Goal: Entertainment & Leisure: Consume media (video, audio)

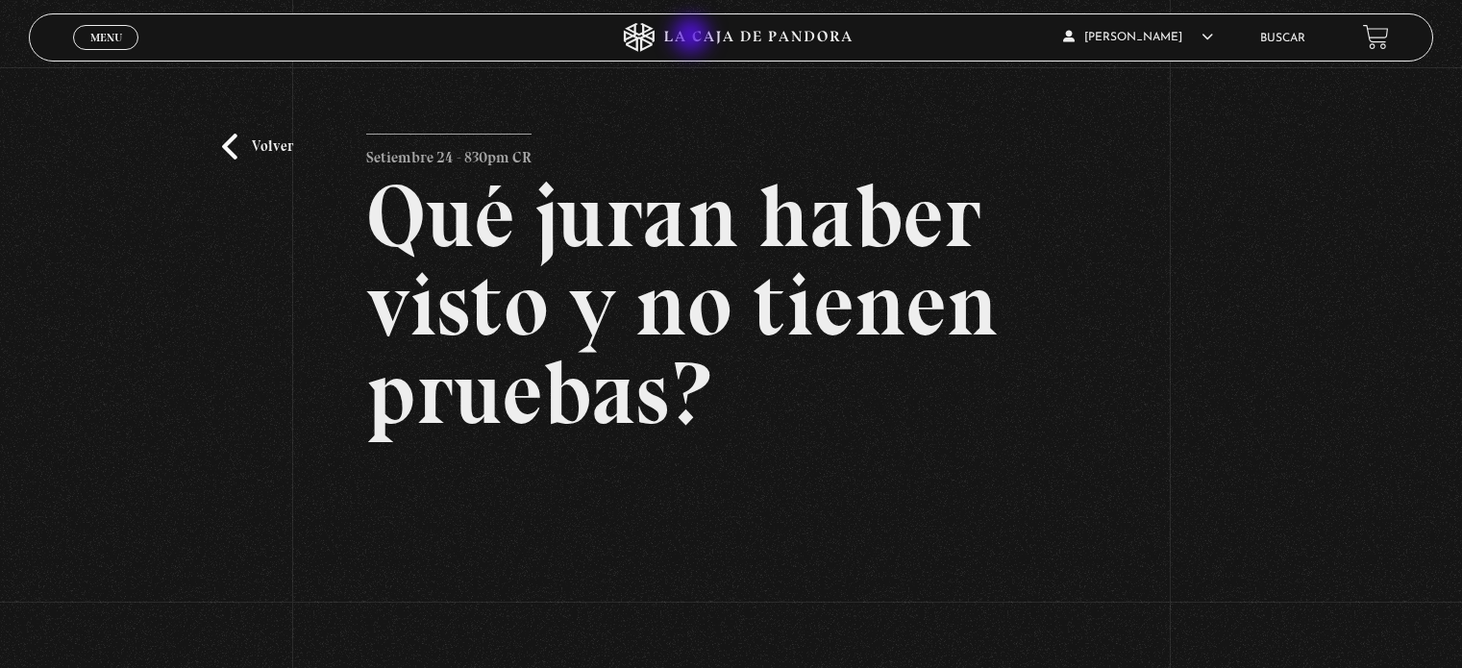
scroll to position [288, 0]
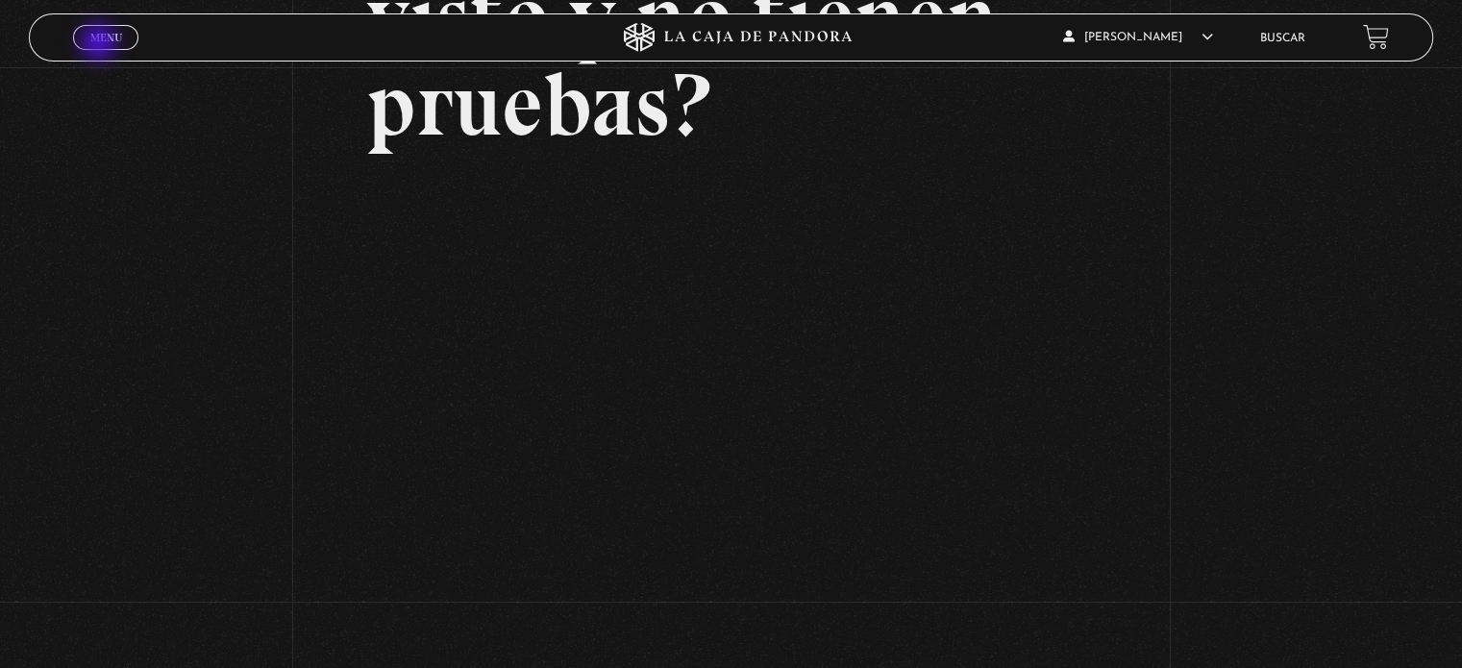
click at [100, 44] on link "Menu Cerrar" at bounding box center [105, 37] width 65 height 25
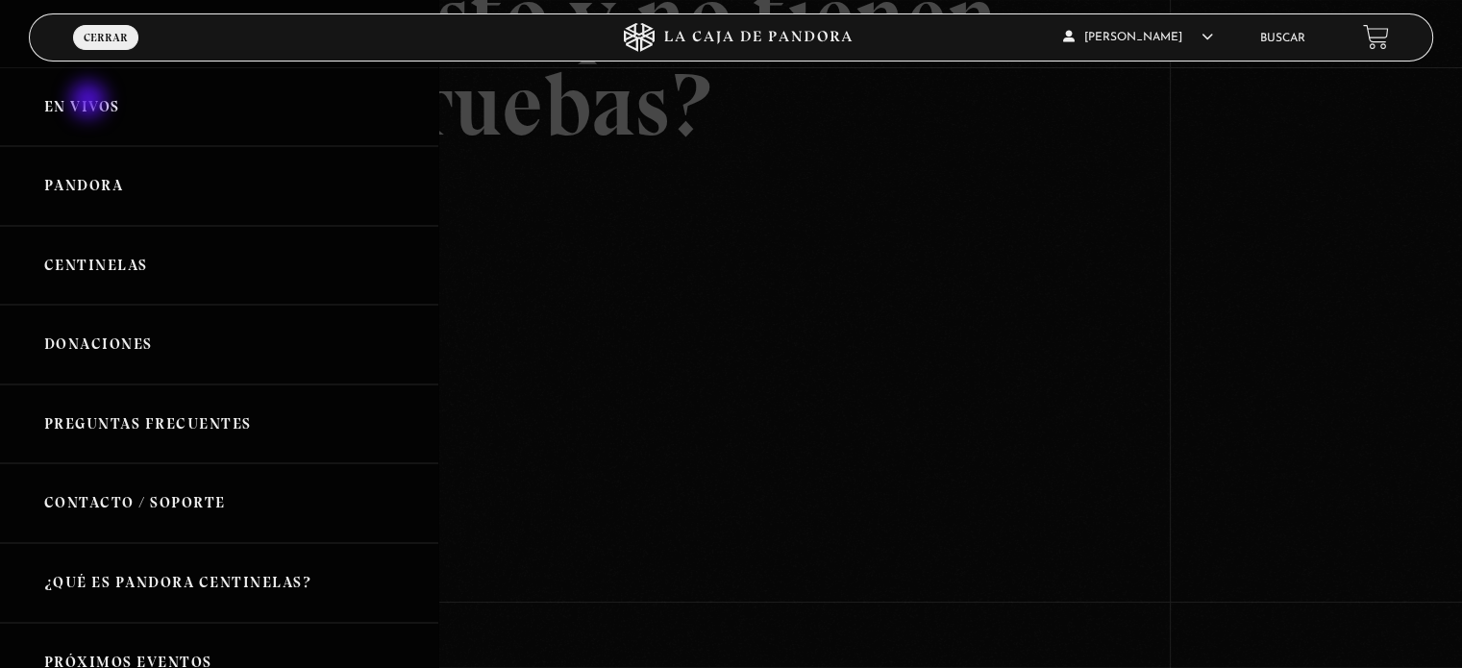
click at [90, 102] on link "En vivos" at bounding box center [219, 107] width 438 height 80
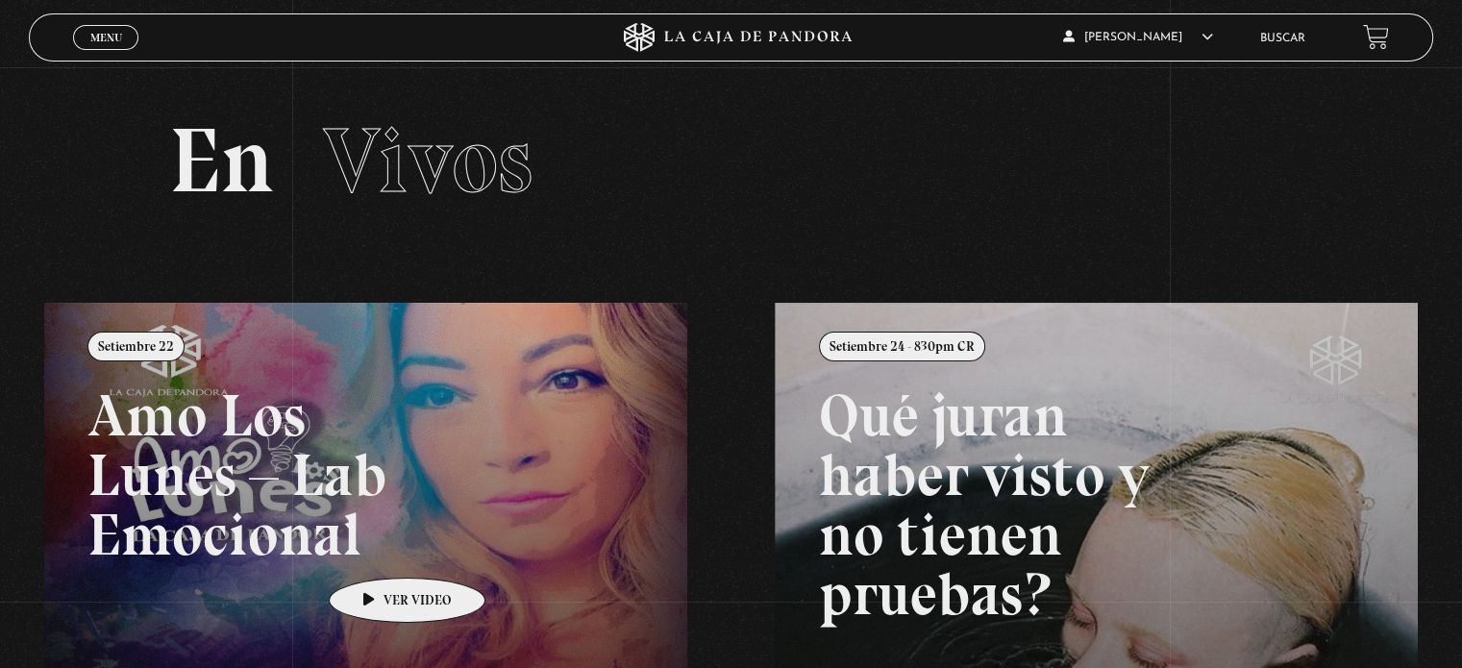
click at [377, 549] on link at bounding box center [775, 637] width 1462 height 668
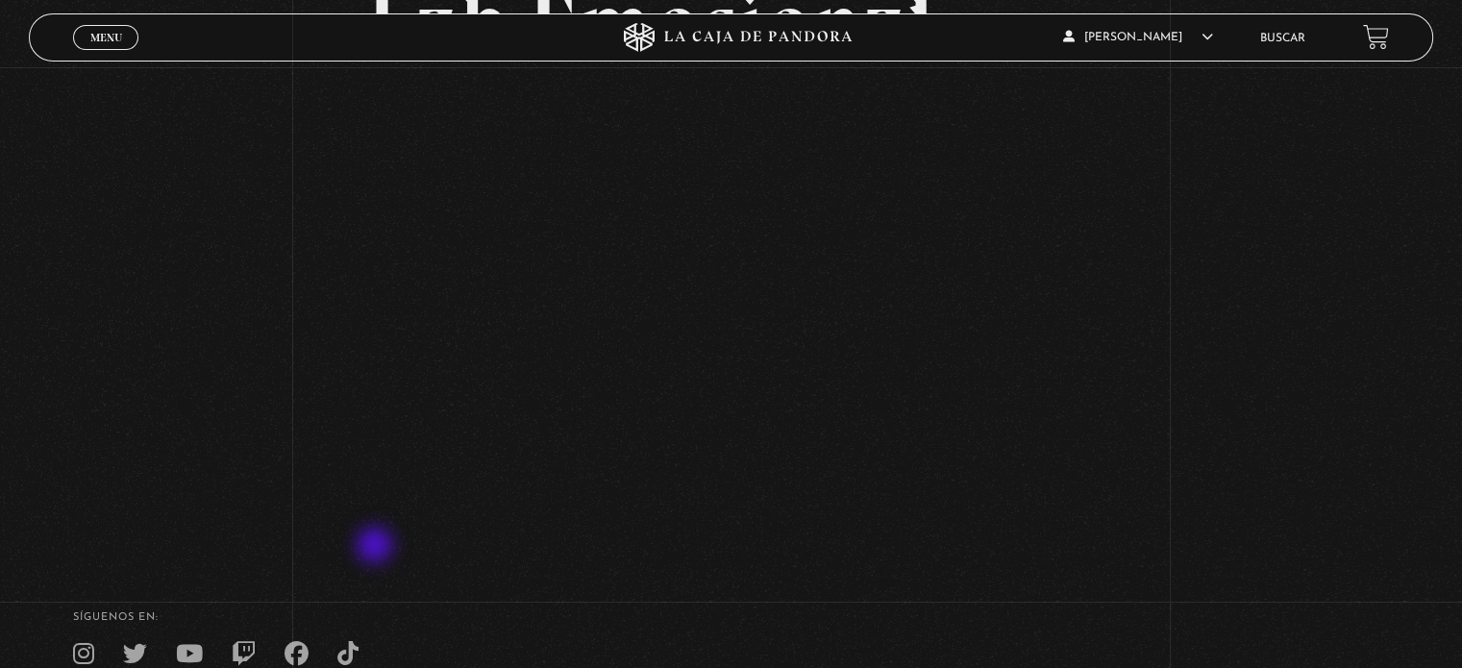
scroll to position [288, 0]
